Goal: Navigation & Orientation: Find specific page/section

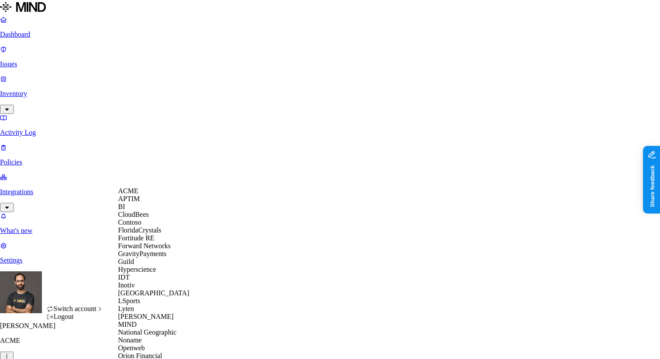
scroll to position [211, 0]
click at [156, 329] on div "National Geographic" at bounding box center [160, 333] width 85 height 8
